Goal: Find specific page/section: Find specific page/section

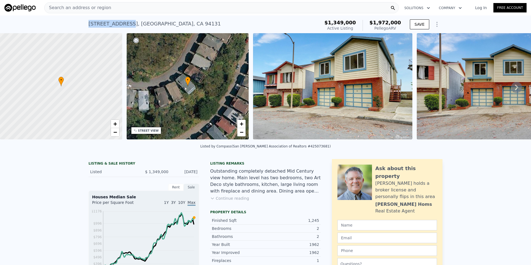
drag, startPoint x: 85, startPoint y: 22, endPoint x: 124, endPoint y: 23, distance: 38.2
click at [124, 23] on div "[STREET_ADDRESS] Active at $1.349m (~ARV $1.972m ) $1,349,000 Active Listing $1…" at bounding box center [265, 24] width 531 height 18
copy div "[STREET_ADDRESS]"
click at [91, 6] on span "Search an address or region" at bounding box center [77, 7] width 67 height 7
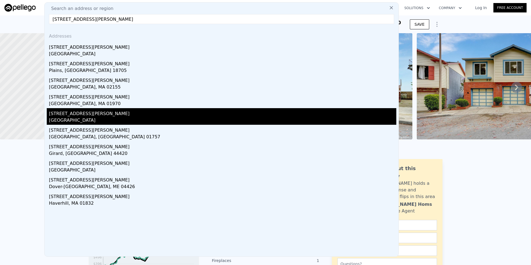
type input "[STREET_ADDRESS][PERSON_NAME]"
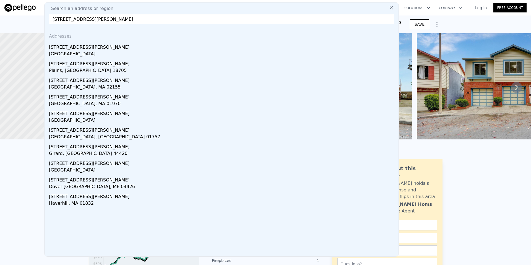
click at [66, 118] on div "[GEOGRAPHIC_DATA]" at bounding box center [222, 121] width 347 height 8
